Goal: Task Accomplishment & Management: Use online tool/utility

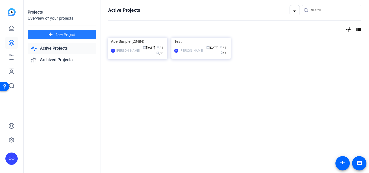
click at [58, 34] on span "New Project" at bounding box center [65, 34] width 19 height 5
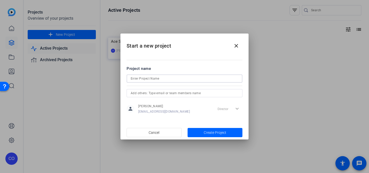
click at [166, 78] on input at bounding box center [185, 79] width 108 height 6
type input "Joe H promo"
click at [147, 136] on span "button" at bounding box center [154, 133] width 55 height 12
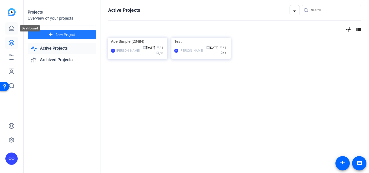
click at [12, 31] on icon at bounding box center [11, 28] width 6 height 6
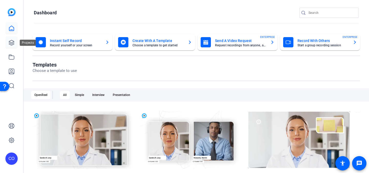
click at [11, 41] on icon at bounding box center [11, 42] width 5 height 5
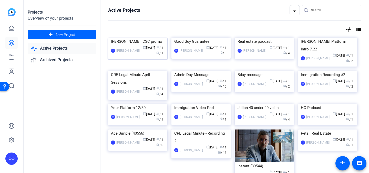
click at [141, 38] on img at bounding box center [137, 38] width 59 height 0
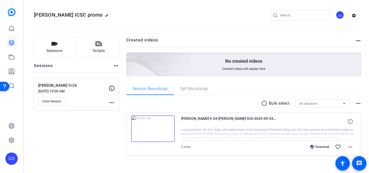
click at [172, 66] on img at bounding box center [130, 57] width 122 height 111
click at [360, 41] on mat-icon "more_horiz" at bounding box center [359, 41] width 6 height 6
click at [261, 66] on div at bounding box center [184, 86] width 369 height 173
click at [261, 66] on body "Accessibility Screen-Reader Guide, Feedback, and Issue Reporting | New window C…" at bounding box center [184, 86] width 369 height 173
click at [240, 62] on p "No created videos" at bounding box center [243, 61] width 37 height 6
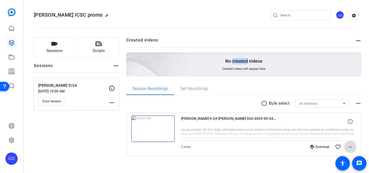
click at [351, 145] on mat-icon "more_horiz" at bounding box center [351, 147] width 6 height 6
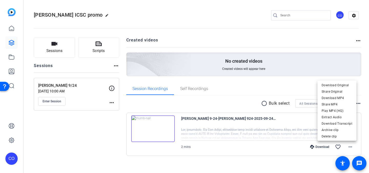
click at [236, 104] on div at bounding box center [184, 86] width 369 height 173
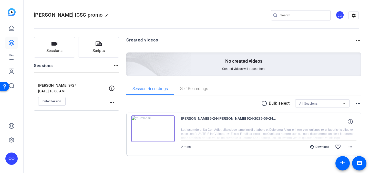
click at [112, 104] on mat-icon "more_horiz" at bounding box center [112, 103] width 6 height 6
click at [98, 113] on div at bounding box center [184, 86] width 369 height 173
click at [11, 19] on div at bounding box center [11, 50] width 12 height 84
click at [11, 30] on icon at bounding box center [11, 28] width 6 height 6
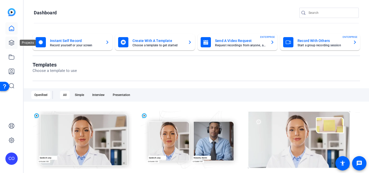
click at [11, 46] on link at bounding box center [11, 43] width 12 height 12
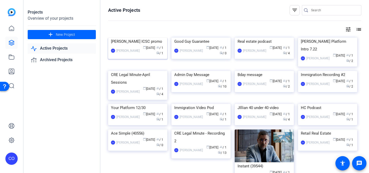
click at [141, 38] on img at bounding box center [137, 38] width 59 height 0
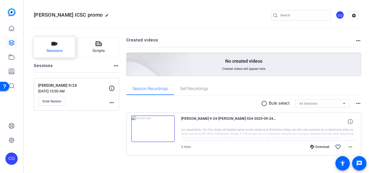
click at [58, 55] on button "Sessions" at bounding box center [54, 47] width 41 height 21
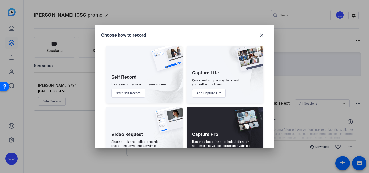
scroll to position [22, 0]
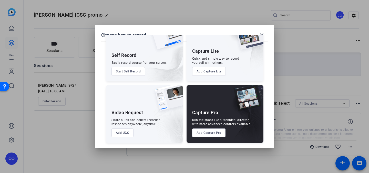
click at [262, 35] on img at bounding box center [248, 39] width 32 height 31
click at [264, 34] on mat-icon "close" at bounding box center [262, 35] width 6 height 6
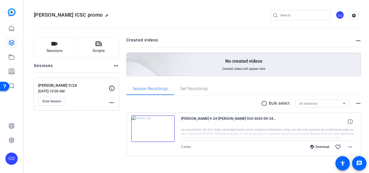
click at [361, 39] on mat-icon "more_horiz" at bounding box center [359, 41] width 6 height 6
click at [260, 68] on div at bounding box center [184, 86] width 369 height 173
click at [247, 68] on span "Created videos will appear here" at bounding box center [243, 69] width 43 height 4
click at [12, 67] on link at bounding box center [11, 71] width 12 height 12
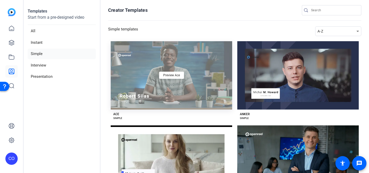
click at [156, 85] on div "Preview Ace" at bounding box center [172, 75] width 122 height 68
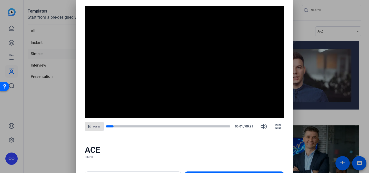
click at [308, 23] on div at bounding box center [184, 86] width 369 height 173
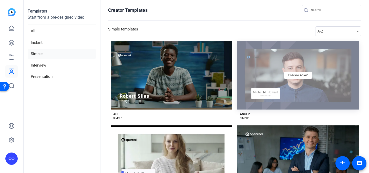
click at [290, 88] on div "Preview Anker" at bounding box center [299, 75] width 122 height 68
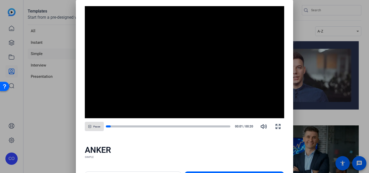
click at [305, 36] on div at bounding box center [184, 86] width 369 height 173
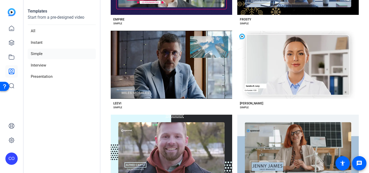
scroll to position [520, 0]
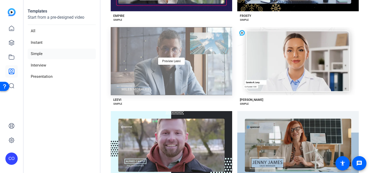
click at [216, 73] on div "Preview Leevi" at bounding box center [172, 61] width 122 height 68
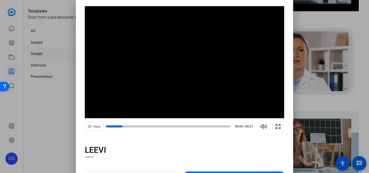
click at [252, 149] on div "LEEVI" at bounding box center [185, 150] width 200 height 10
click at [328, 104] on div at bounding box center [184, 86] width 369 height 173
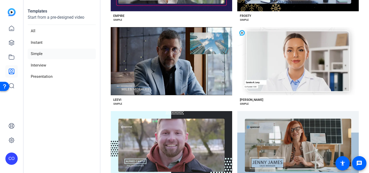
click at [116, 101] on div "LEEVI" at bounding box center [117, 100] width 8 height 4
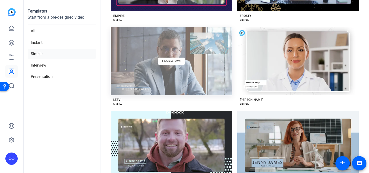
click at [126, 77] on div "Preview Leevi" at bounding box center [172, 61] width 122 height 68
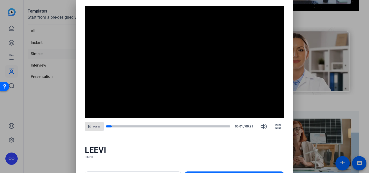
click at [195, 171] on span at bounding box center [234, 176] width 99 height 12
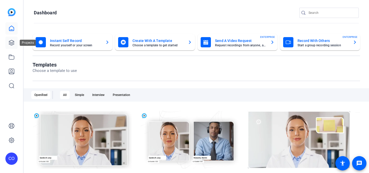
click at [11, 41] on icon at bounding box center [11, 43] width 6 height 6
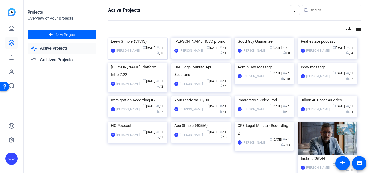
click at [132, 38] on img at bounding box center [137, 38] width 59 height 0
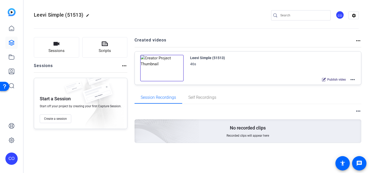
click at [206, 56] on div "Leevi Simple (51513)" at bounding box center [207, 58] width 35 height 6
click at [172, 58] on img at bounding box center [162, 68] width 44 height 27
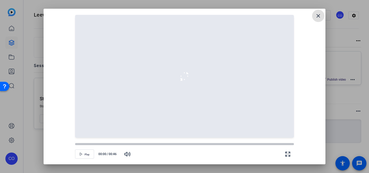
click at [320, 18] on mat-icon "close" at bounding box center [318, 16] width 6 height 6
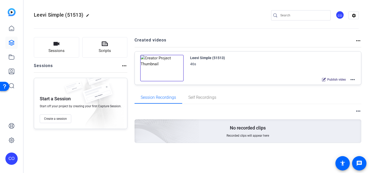
click at [324, 80] on icon at bounding box center [324, 80] width 4 height 4
click at [351, 80] on mat-icon "more_horiz" at bounding box center [353, 80] width 6 height 6
click at [352, 78] on mat-icon "more_horiz" at bounding box center [353, 80] width 6 height 6
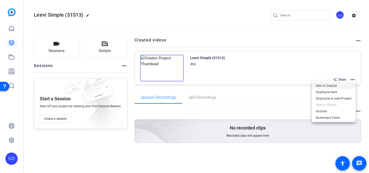
click at [325, 86] on span "Edit in Creator" at bounding box center [334, 86] width 36 height 6
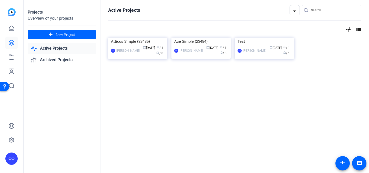
click at [54, 52] on link "Active Projects" at bounding box center [62, 48] width 68 height 11
click at [12, 30] on icon at bounding box center [11, 28] width 6 height 6
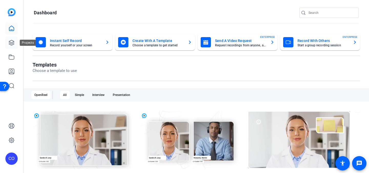
click at [13, 40] on icon at bounding box center [11, 43] width 6 height 6
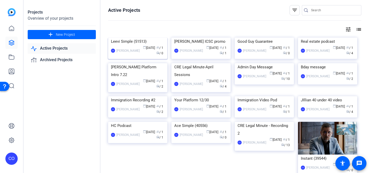
click at [143, 38] on img at bounding box center [137, 38] width 59 height 0
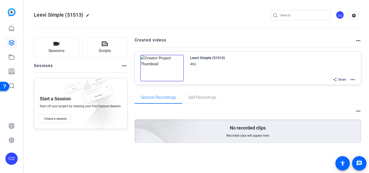
click at [355, 79] on mat-icon "more_horiz" at bounding box center [353, 80] width 6 height 6
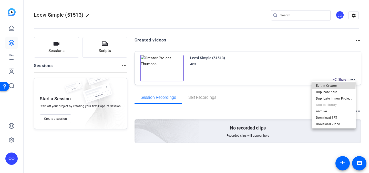
click at [324, 83] on span "Edit in Creator" at bounding box center [334, 86] width 36 height 6
